Goal: Information Seeking & Learning: Learn about a topic

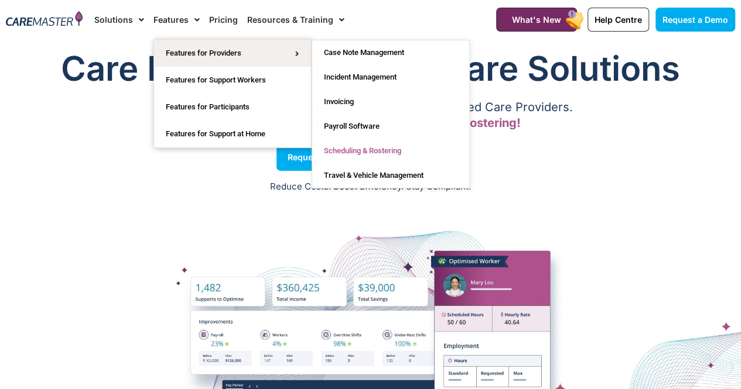
click at [363, 154] on link "Scheduling & Rostering" at bounding box center [390, 151] width 157 height 25
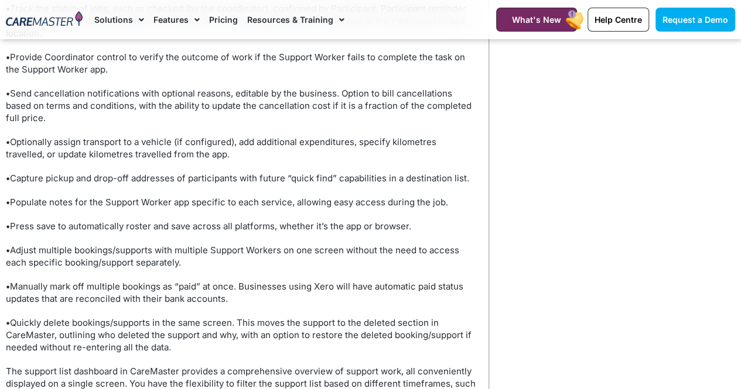
scroll to position [1381, 0]
